Goal: Task Accomplishment & Management: Complete application form

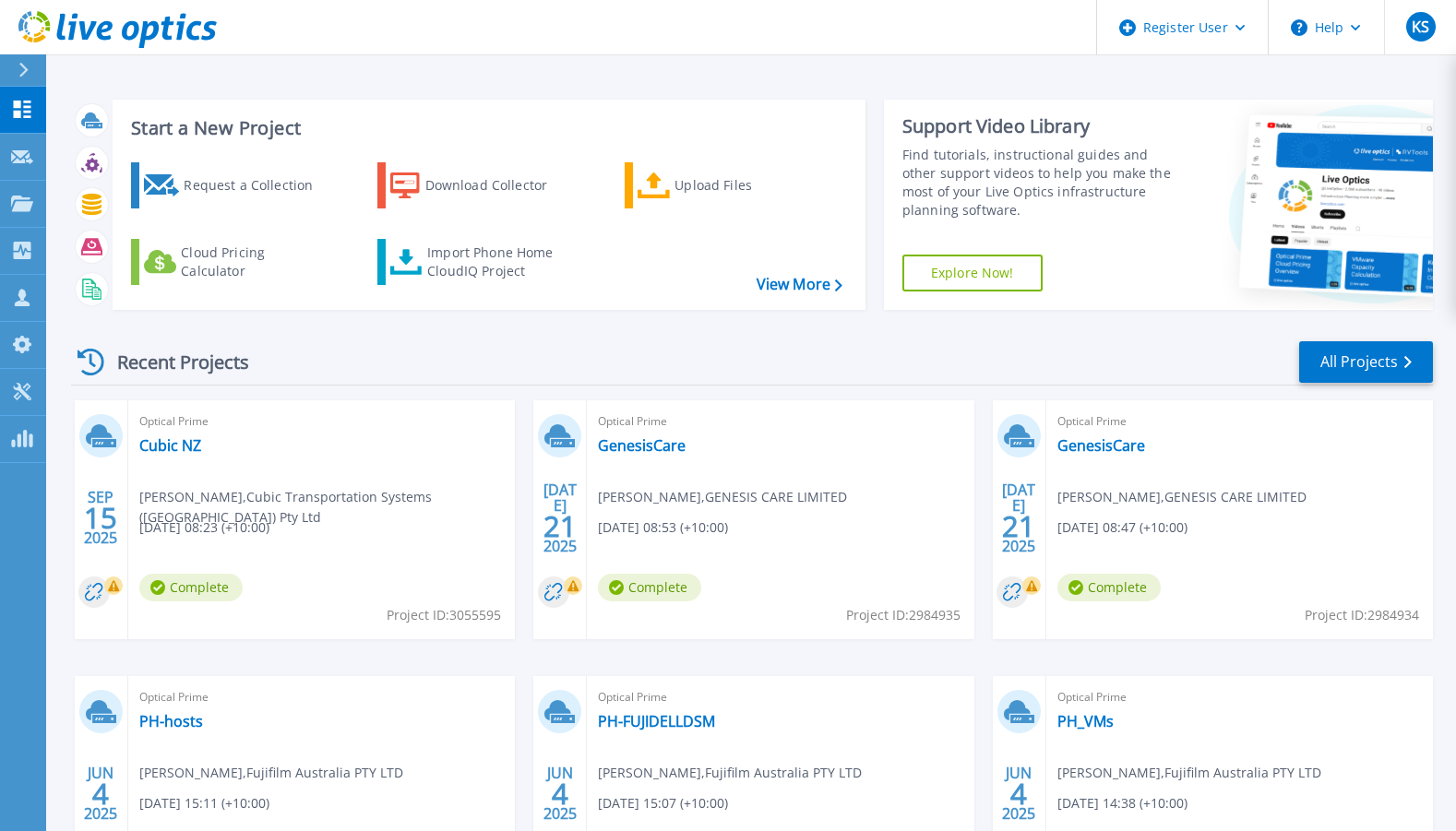
click at [387, 564] on div "Optical Prime Cubic NZ [PERSON_NAME] , Cubic Transportation Systems ([GEOGRAPHI…" at bounding box center [322, 519] width 387 height 239
click at [315, 342] on div "Recent Projects All Projects" at bounding box center [752, 361] width 1362 height 46
click at [33, 155] on link "Request Capture Request Capture" at bounding box center [22, 157] width 46 height 47
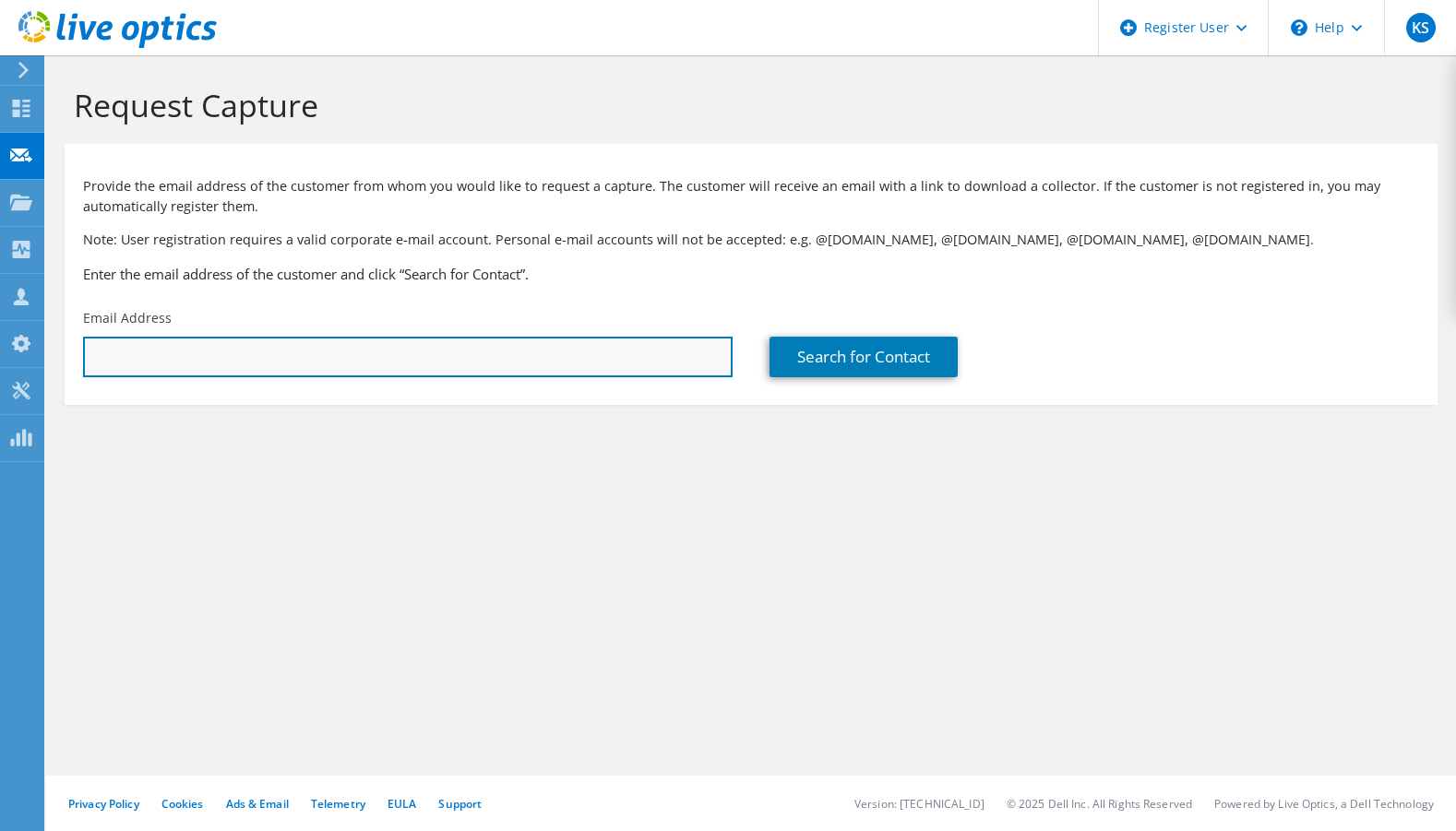
click at [589, 372] on input "text" at bounding box center [407, 358] width 650 height 41
type input "allan"
